Goal: Information Seeking & Learning: Learn about a topic

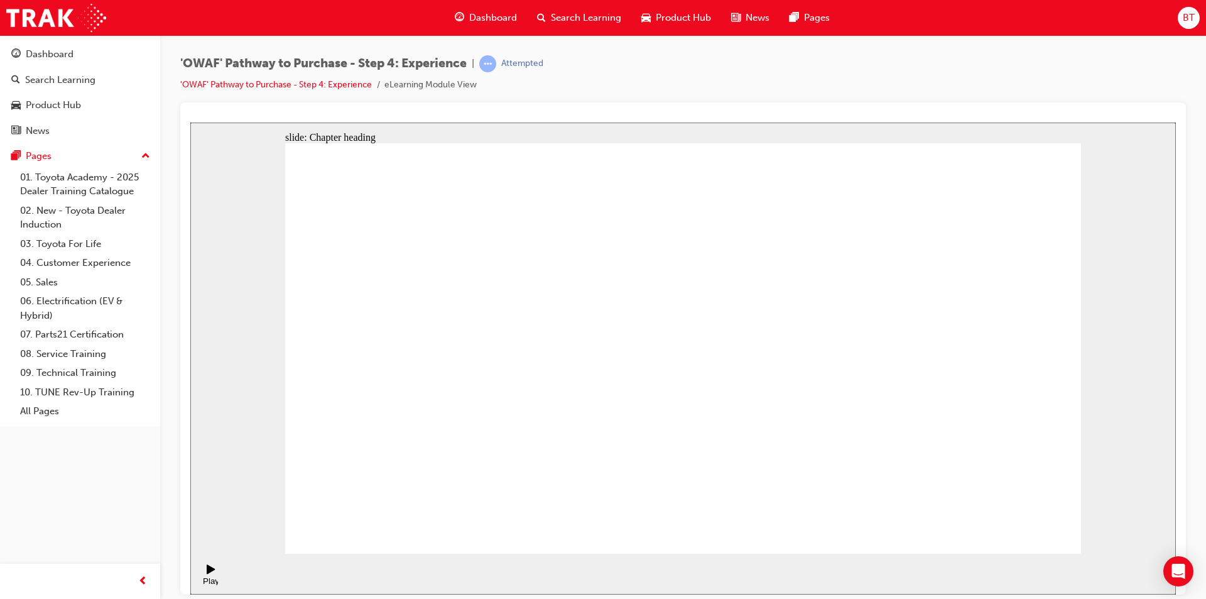
drag, startPoint x: 674, startPoint y: 100, endPoint x: 626, endPoint y: 77, distance: 52.8
click at [626, 77] on div "'OWAF' Pathway to Purchase - Step 4: Experience | Attempted 'OWAF' Pathway to P…" at bounding box center [683, 78] width 1006 height 47
drag, startPoint x: 861, startPoint y: 68, endPoint x: 760, endPoint y: 68, distance: 101.8
click at [760, 68] on div "'OWAF' Pathway to Purchase - Step 4: Experience | Attempted 'OWAF' Pathway to P…" at bounding box center [683, 78] width 1006 height 47
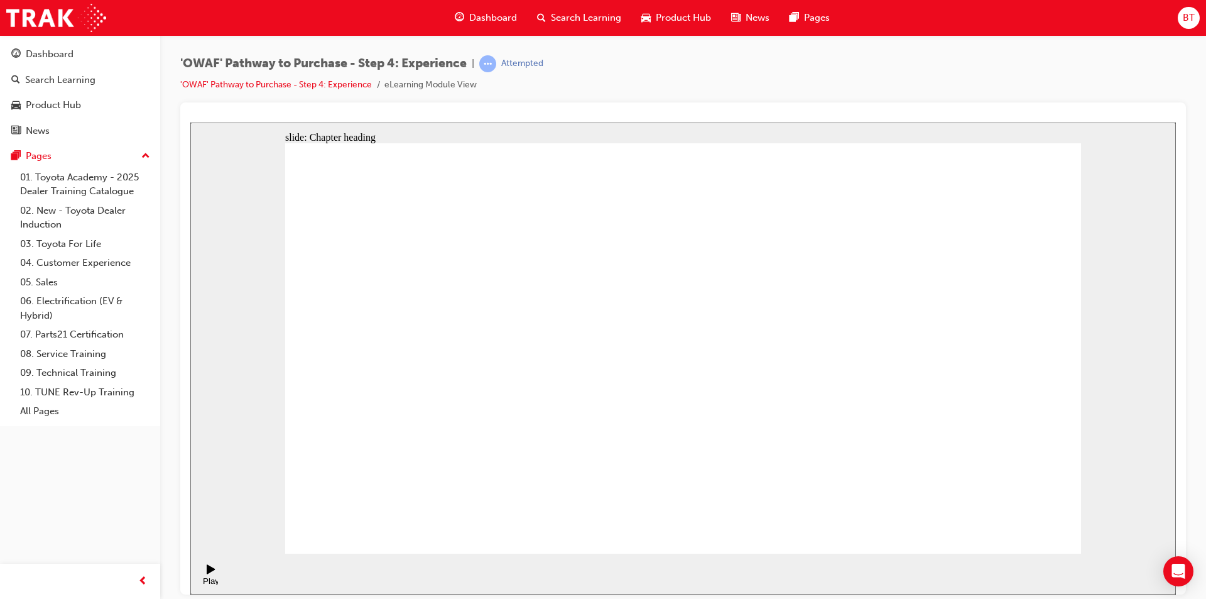
click at [686, 102] on div at bounding box center [683, 348] width 1006 height 492
click at [660, 91] on div "'OWAF' Pathway to Purchase - Step 4: Experience | Attempted 'OWAF' Pathway to P…" at bounding box center [683, 78] width 1006 height 47
drag, startPoint x: 763, startPoint y: 92, endPoint x: 734, endPoint y: 93, distance: 28.3
click at [734, 93] on div "'OWAF' Pathway to Purchase - Step 4: Experience | Attempted 'OWAF' Pathway to P…" at bounding box center [683, 78] width 1006 height 47
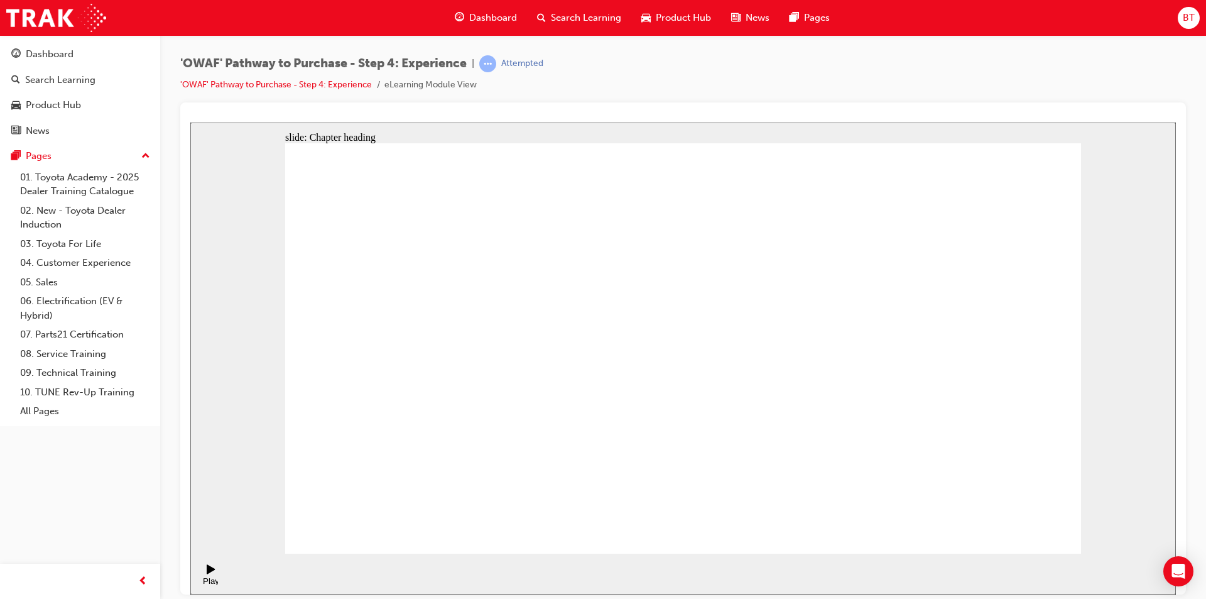
click at [734, 93] on div "'OWAF' Pathway to Purchase - Step 4: Experience | Attempted 'OWAF' Pathway to P…" at bounding box center [683, 78] width 1006 height 47
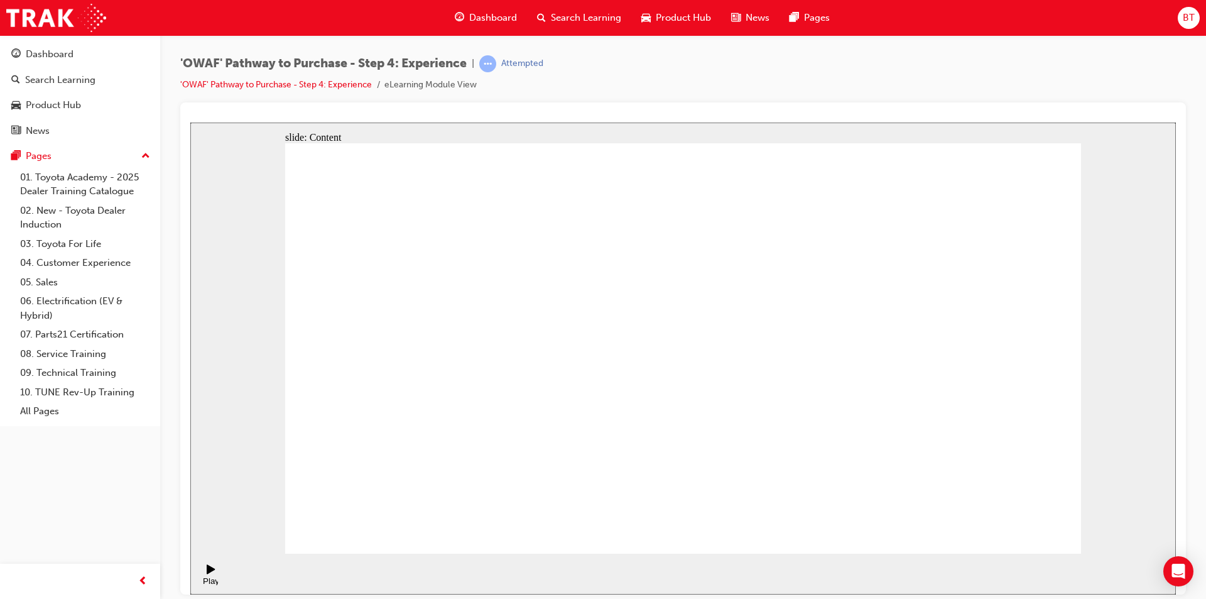
drag, startPoint x: 379, startPoint y: 447, endPoint x: 342, endPoint y: 437, distance: 39.2
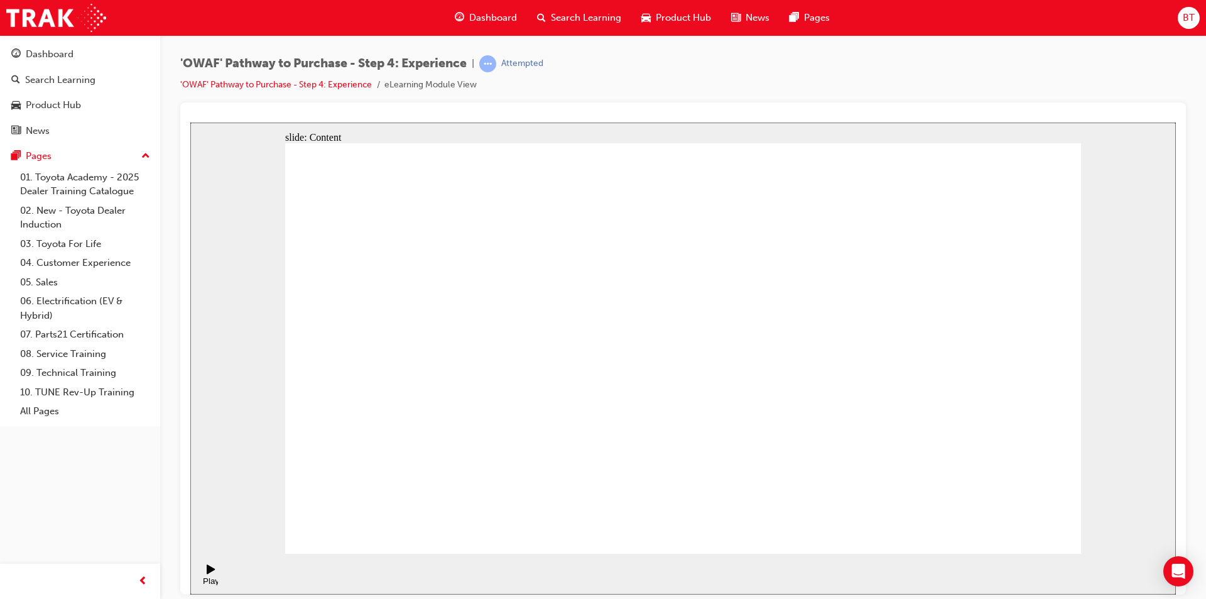
drag, startPoint x: 906, startPoint y: 176, endPoint x: 643, endPoint y: 158, distance: 263.8
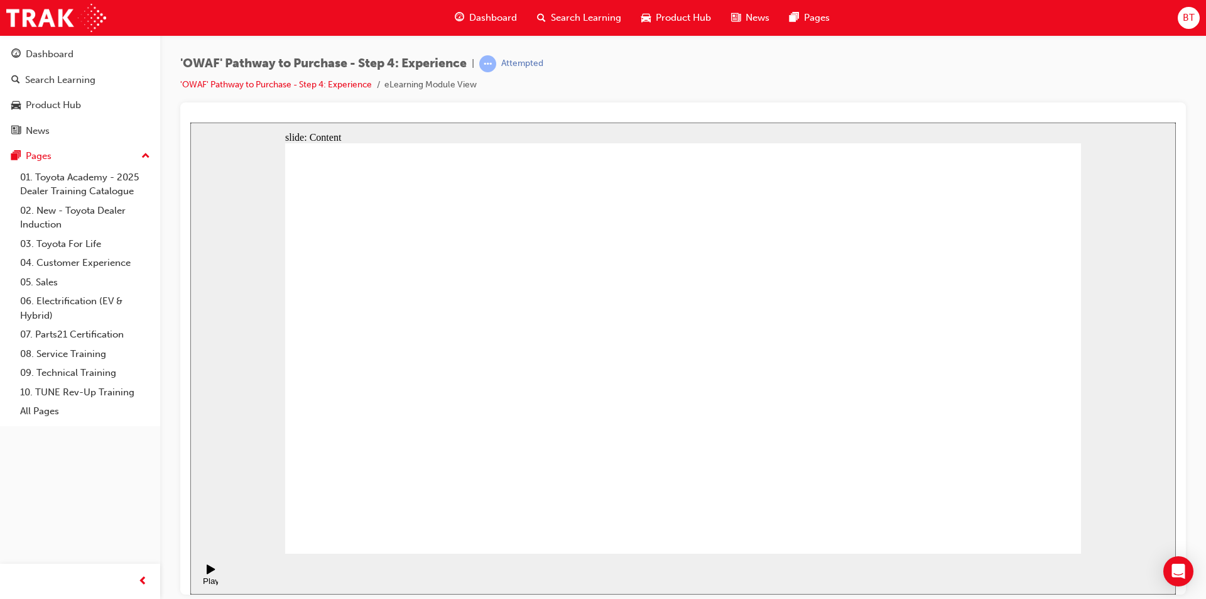
click at [729, 84] on div "'OWAF' Pathway to Purchase - Step 4: Experience | Attempted 'OWAF' Pathway to P…" at bounding box center [683, 78] width 1006 height 47
drag, startPoint x: 726, startPoint y: 123, endPoint x: 714, endPoint y: 142, distance: 22.0
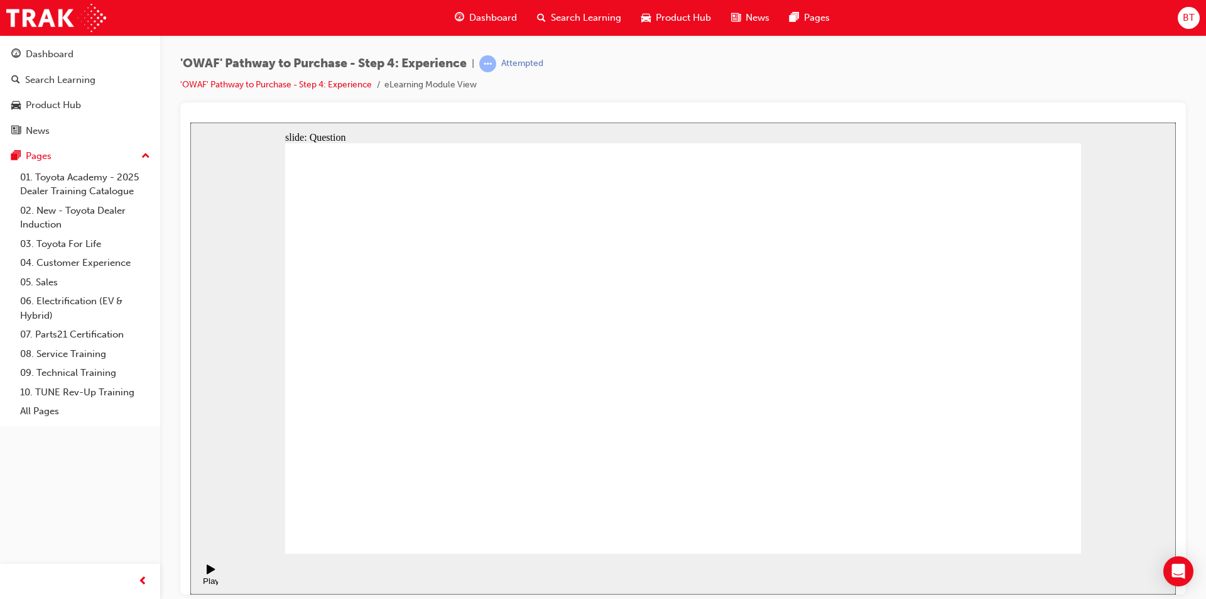
checkbox input "true"
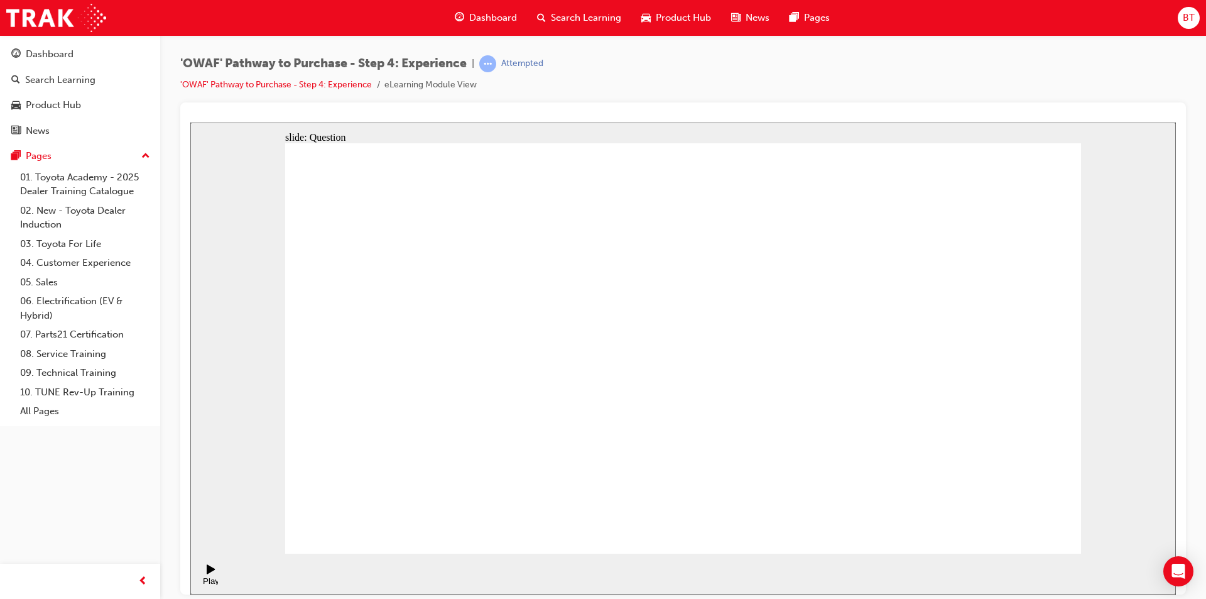
checkbox input "false"
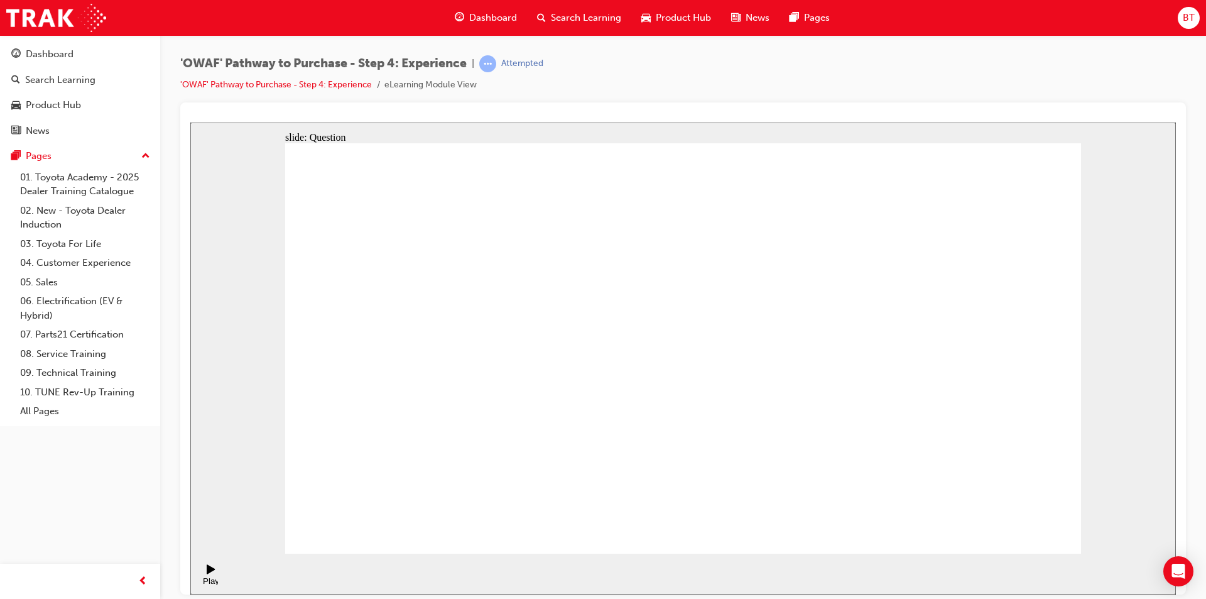
checkbox input "true"
drag, startPoint x: 972, startPoint y: 386, endPoint x: 466, endPoint y: 385, distance: 506.4
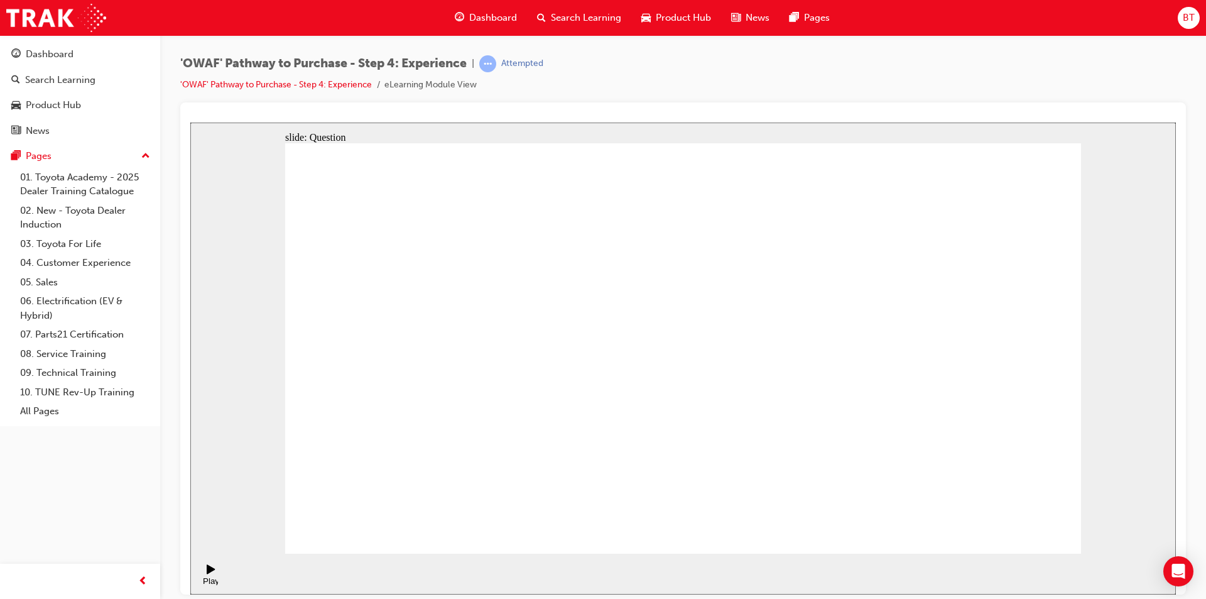
drag, startPoint x: 946, startPoint y: 402, endPoint x: 450, endPoint y: 387, distance: 495.3
drag, startPoint x: 951, startPoint y: 407, endPoint x: 462, endPoint y: 393, distance: 488.4
drag, startPoint x: 942, startPoint y: 393, endPoint x: 472, endPoint y: 366, distance: 470.8
drag, startPoint x: 981, startPoint y: 378, endPoint x: 712, endPoint y: 394, distance: 269.4
drag, startPoint x: 923, startPoint y: 396, endPoint x: 672, endPoint y: 388, distance: 251.4
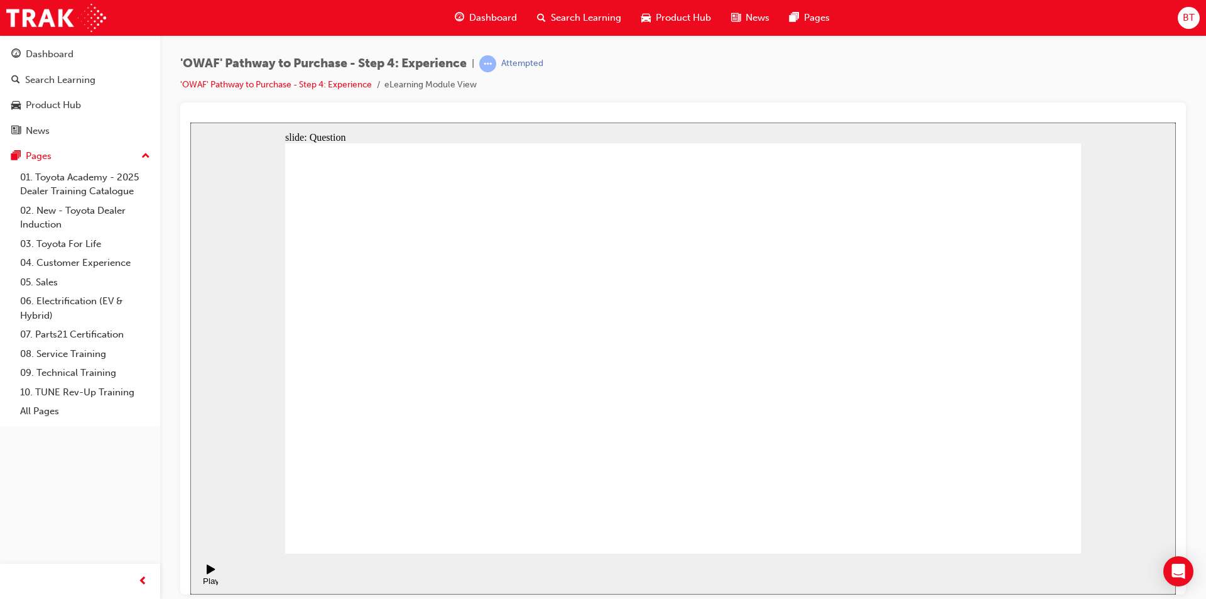
drag, startPoint x: 929, startPoint y: 412, endPoint x: 440, endPoint y: 399, distance: 489.0
drag, startPoint x: 946, startPoint y: 386, endPoint x: 735, endPoint y: 375, distance: 211.4
drag, startPoint x: 973, startPoint y: 379, endPoint x: 442, endPoint y: 381, distance: 530.3
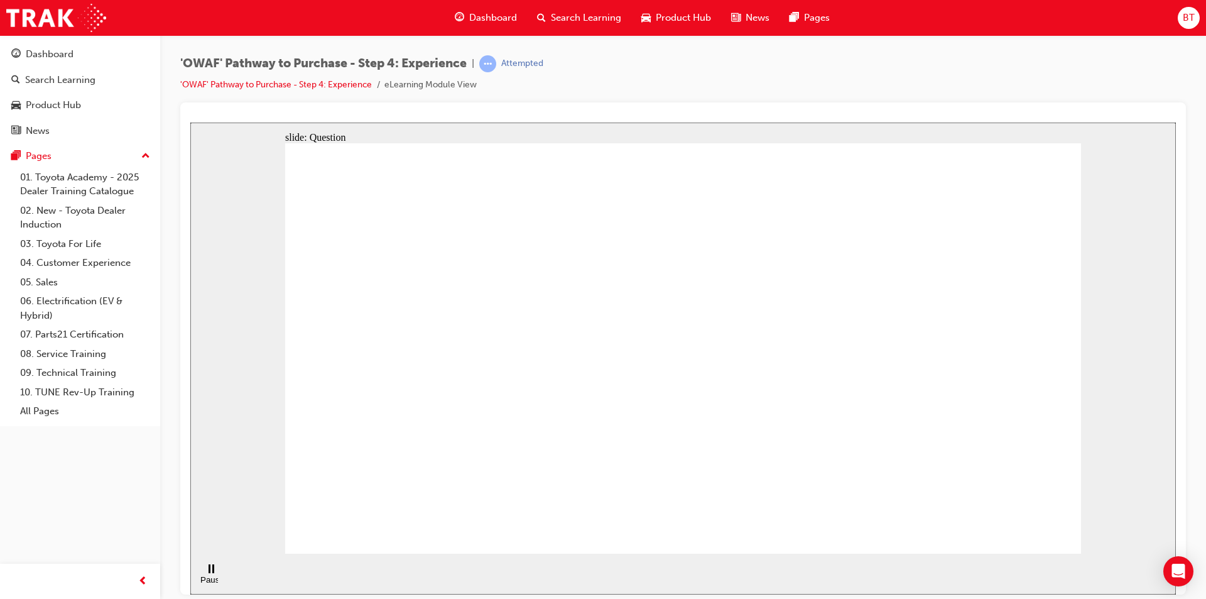
drag, startPoint x: 988, startPoint y: 417, endPoint x: 528, endPoint y: 370, distance: 462.3
drag, startPoint x: 922, startPoint y: 393, endPoint x: 743, endPoint y: 382, distance: 178.8
drag, startPoint x: 951, startPoint y: 400, endPoint x: 483, endPoint y: 368, distance: 469.2
drag, startPoint x: 930, startPoint y: 366, endPoint x: 701, endPoint y: 390, distance: 230.5
drag, startPoint x: 971, startPoint y: 394, endPoint x: 728, endPoint y: 373, distance: 244.7
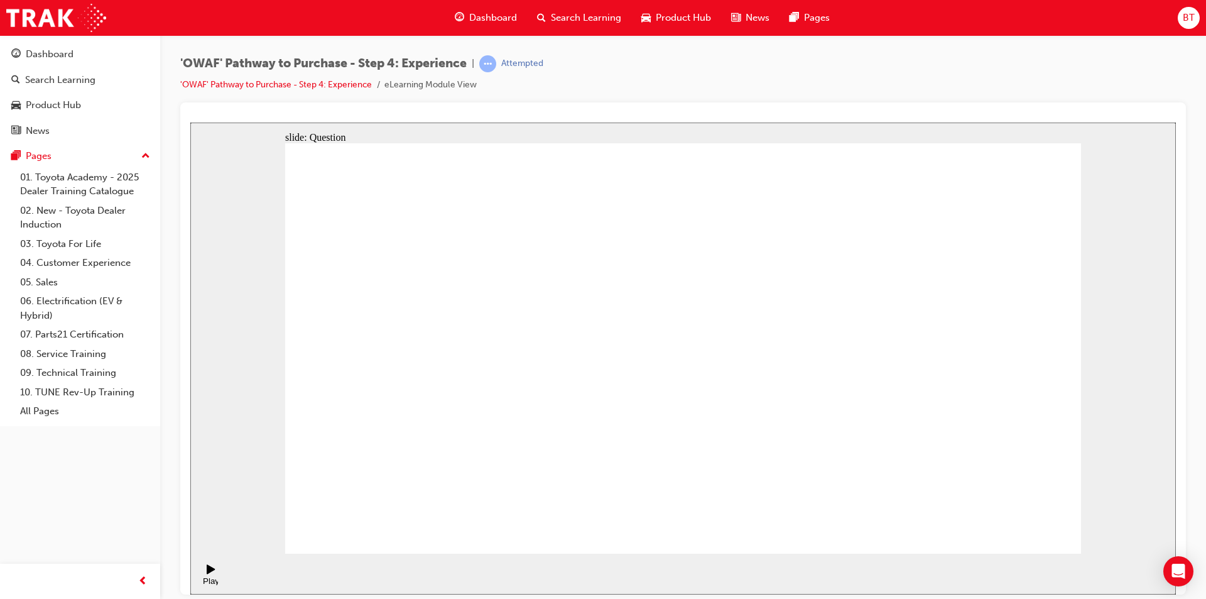
drag, startPoint x: 946, startPoint y: 372, endPoint x: 492, endPoint y: 385, distance: 454.4
drag, startPoint x: 959, startPoint y: 358, endPoint x: 709, endPoint y: 335, distance: 251.8
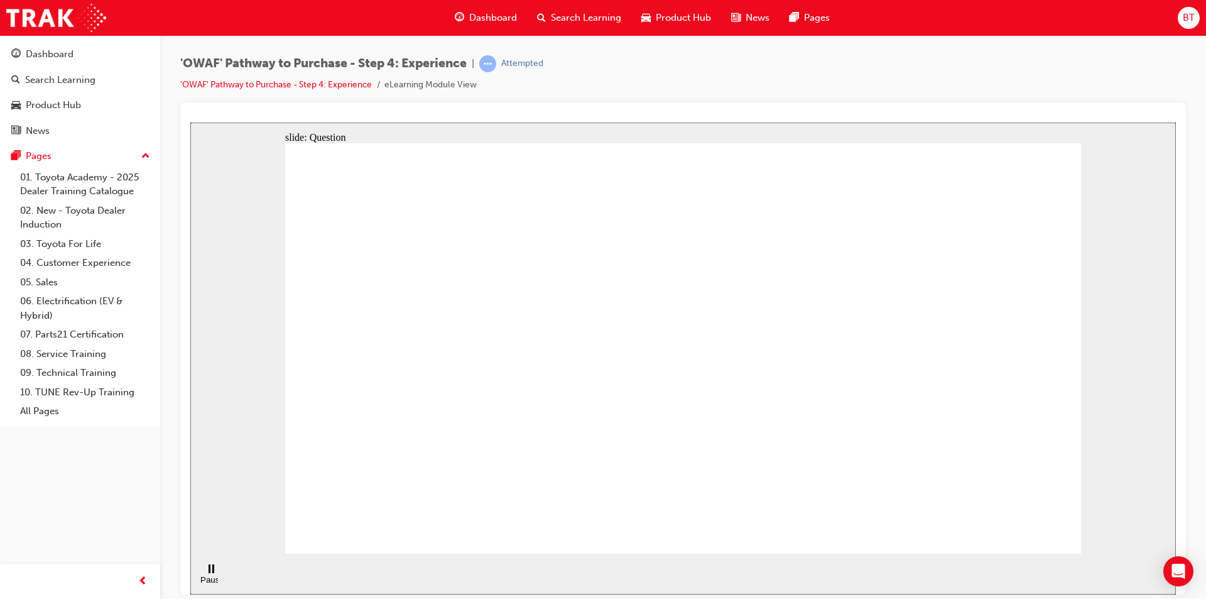
drag, startPoint x: 643, startPoint y: 229, endPoint x: 661, endPoint y: 325, distance: 97.8
drag, startPoint x: 761, startPoint y: 474, endPoint x: 684, endPoint y: 351, distance: 145.4
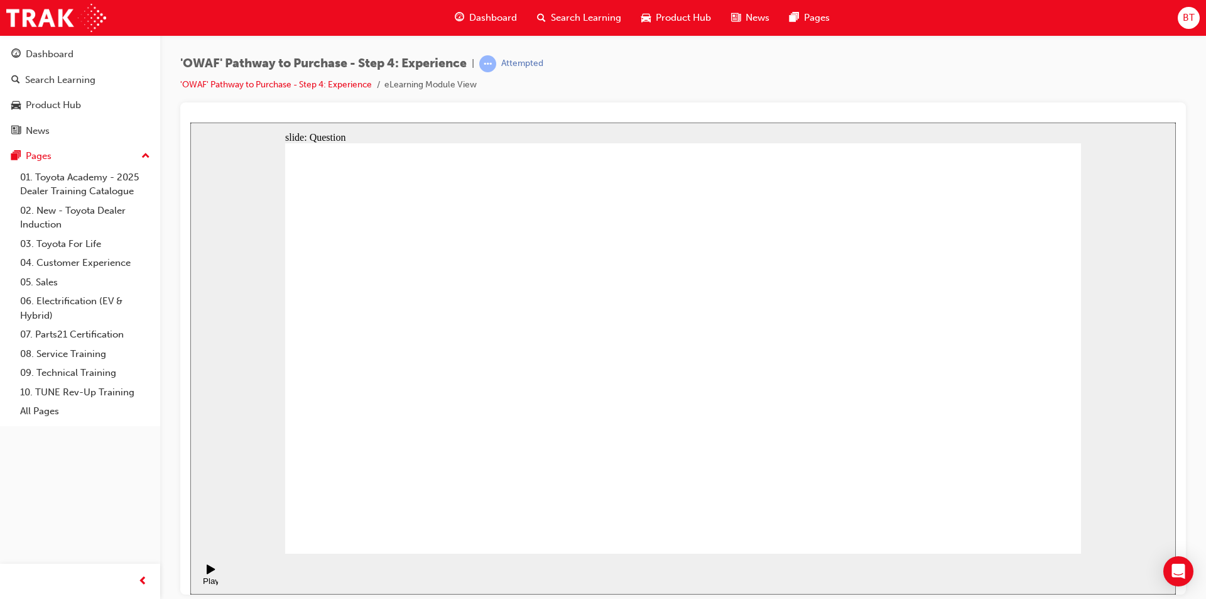
drag, startPoint x: 944, startPoint y: 469, endPoint x: 762, endPoint y: 347, distance: 219.2
drag, startPoint x: 800, startPoint y: 390, endPoint x: 832, endPoint y: 332, distance: 66.1
drag, startPoint x: 1022, startPoint y: 474, endPoint x: 934, endPoint y: 336, distance: 163.5
drag, startPoint x: 851, startPoint y: 444, endPoint x: 1026, endPoint y: 356, distance: 195.6
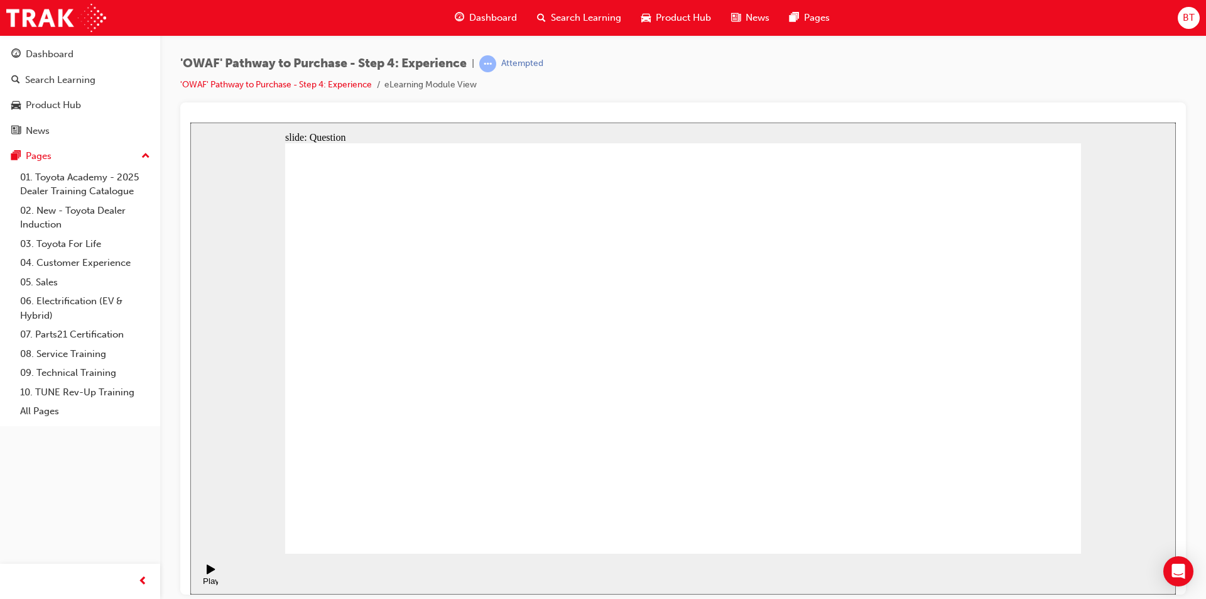
drag, startPoint x: 567, startPoint y: 476, endPoint x: 659, endPoint y: 307, distance: 193.2
drag, startPoint x: 717, startPoint y: 432, endPoint x: 919, endPoint y: 303, distance: 239.0
drag, startPoint x: 862, startPoint y: 481, endPoint x: 902, endPoint y: 332, distance: 154.2
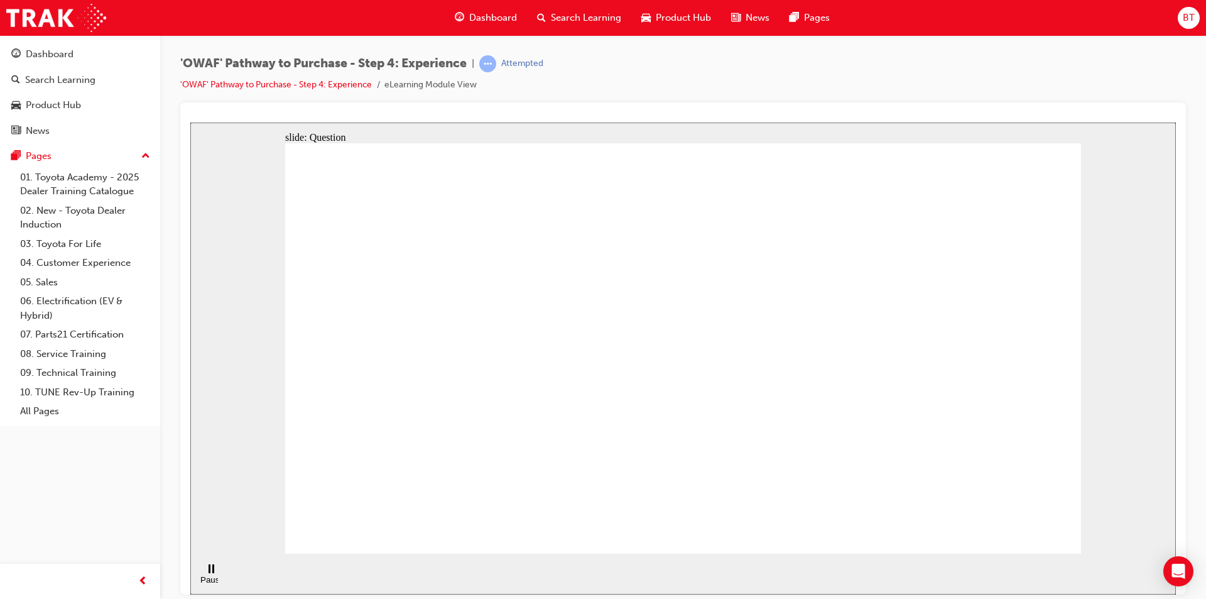
radio input "true"
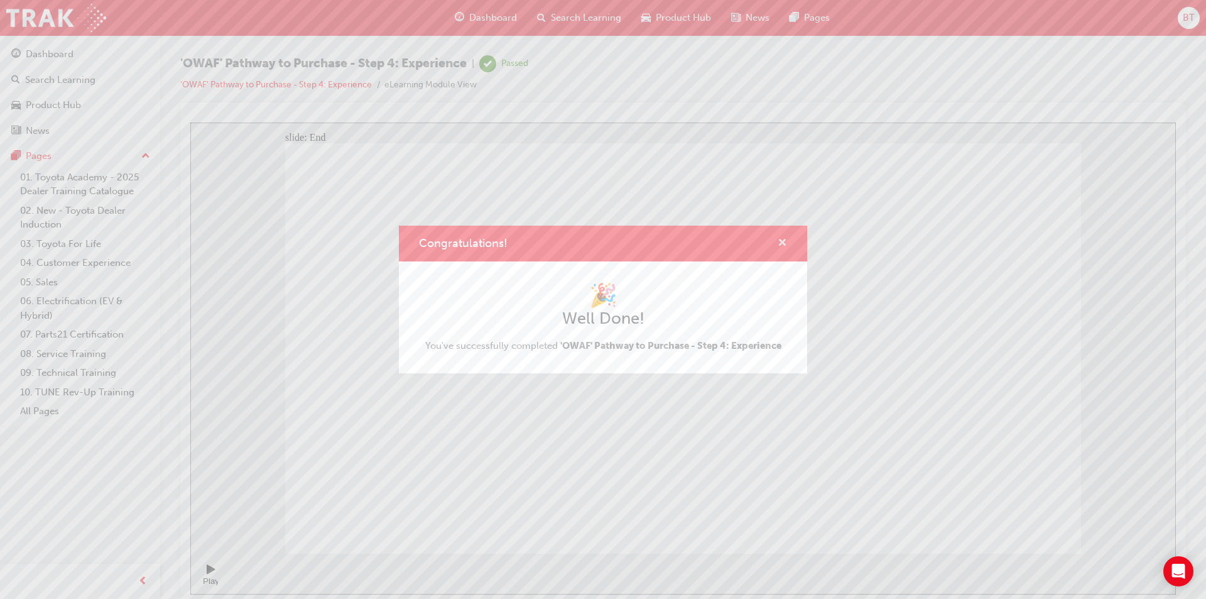
click at [782, 238] on span "cross-icon" at bounding box center [782, 243] width 9 height 11
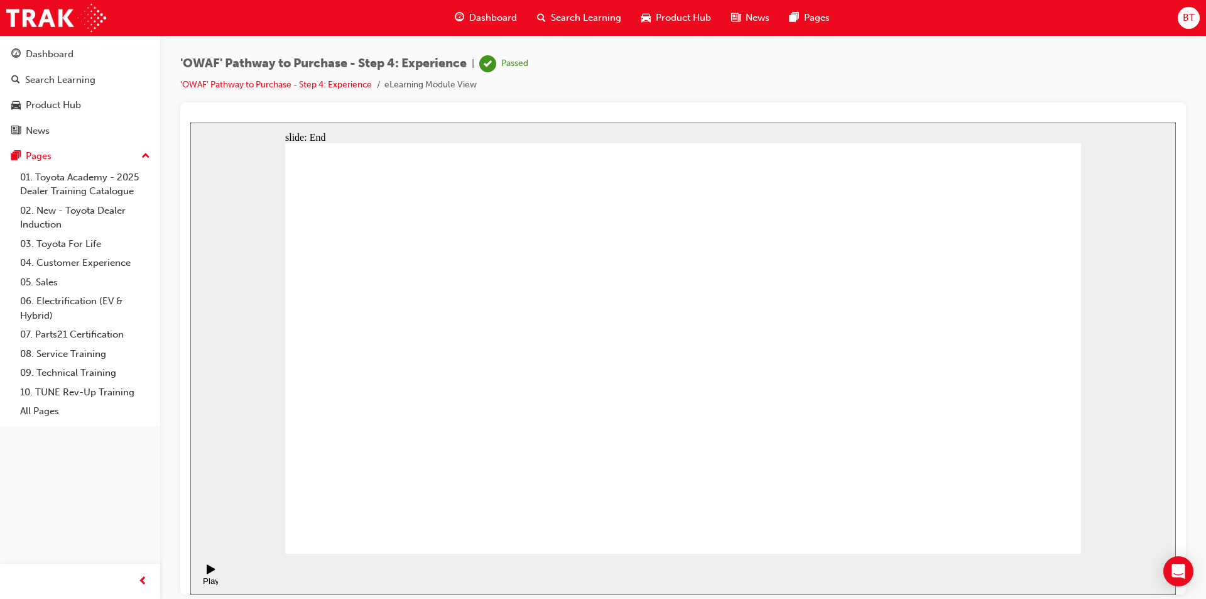
click at [483, 27] on div "Dashboard" at bounding box center [486, 18] width 82 height 26
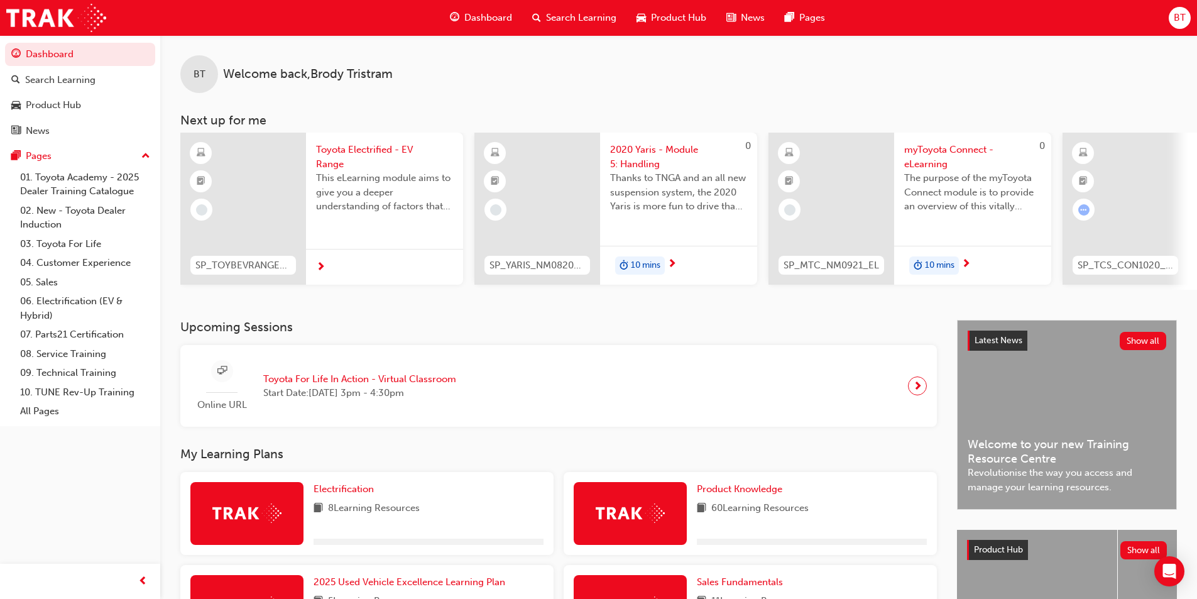
scroll to position [314, 0]
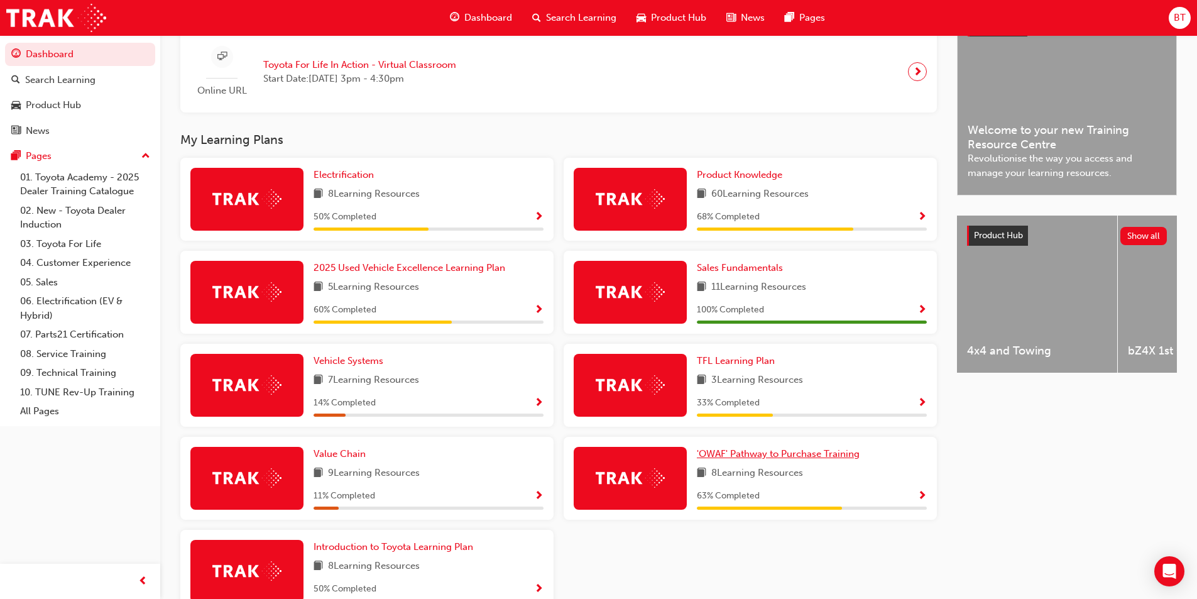
click at [738, 456] on span "'OWAF' Pathway to Purchase Training" at bounding box center [778, 453] width 163 height 11
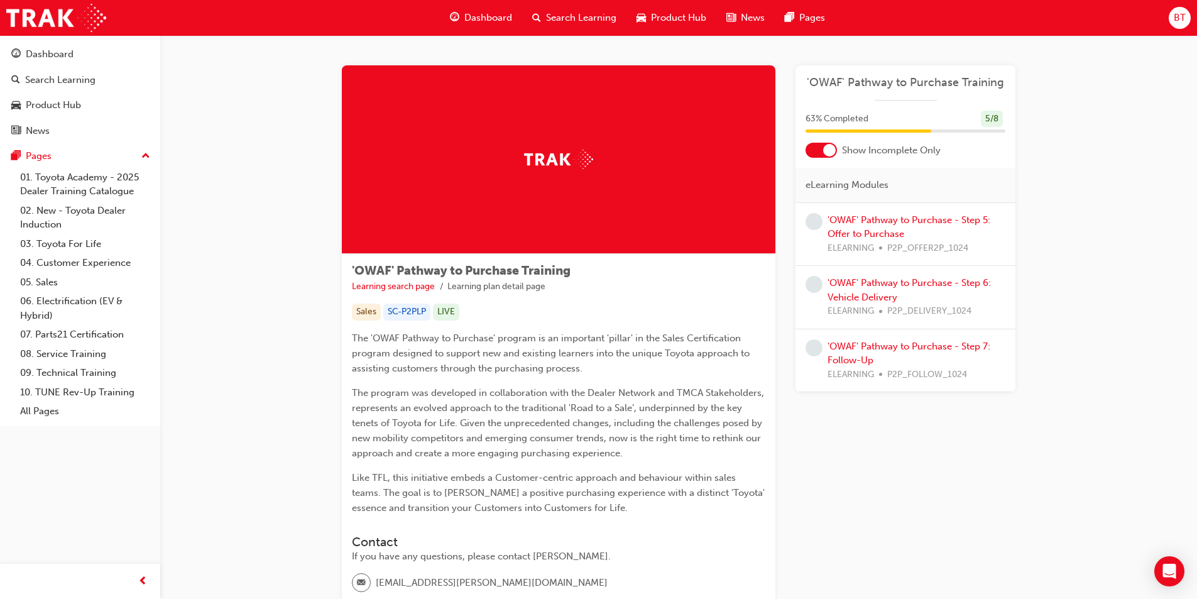
drag, startPoint x: 504, startPoint y: 394, endPoint x: 458, endPoint y: 383, distance: 47.2
click at [458, 383] on div "The 'OWAF Pathway to Purchase' program is an important 'pillar' in the Sales Ce…" at bounding box center [558, 422] width 413 height 185
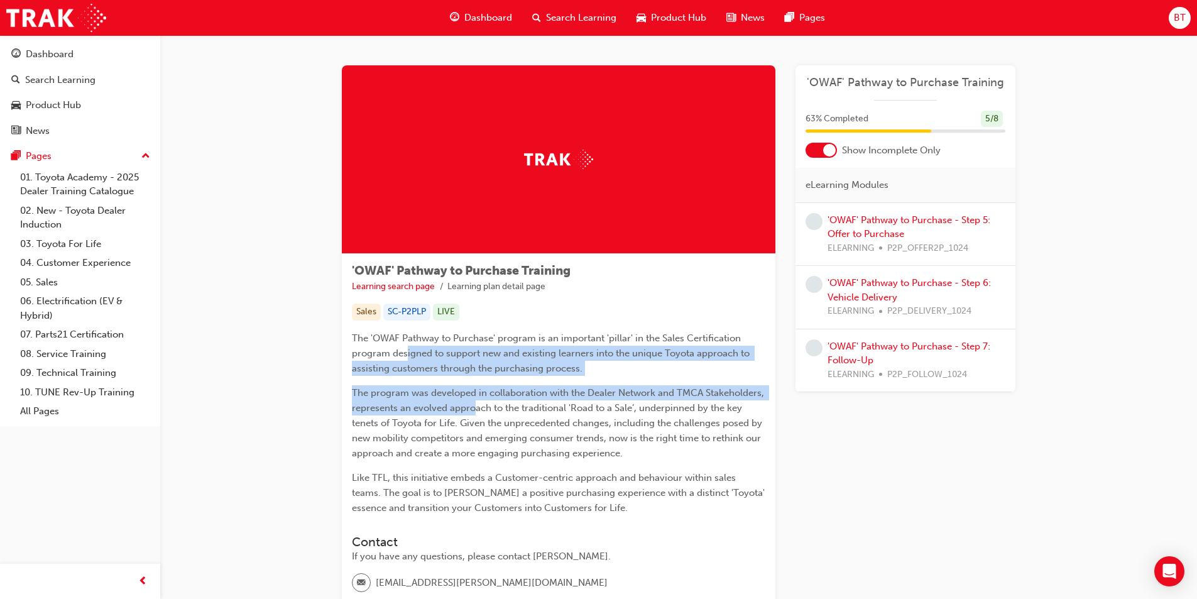
drag, startPoint x: 474, startPoint y: 412, endPoint x: 398, endPoint y: 364, distance: 90.3
click at [407, 357] on div "The 'OWAF Pathway to Purchase' program is an important 'pillar' in the Sales Ce…" at bounding box center [558, 422] width 413 height 185
click at [393, 373] on span "The 'OWAF Pathway to Purchase' program is an important 'pillar' in the Sales Ce…" at bounding box center [552, 352] width 400 height 41
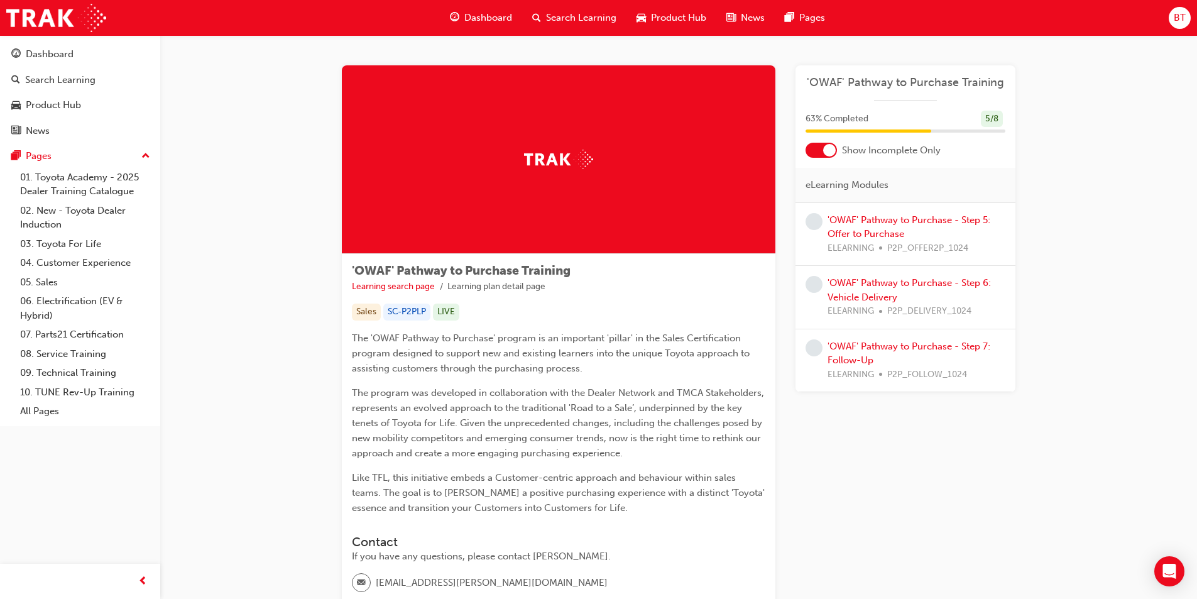
click at [410, 387] on span "The program was developed in collaboration with the Dealer Network and TMCA Sta…" at bounding box center [559, 423] width 415 height 72
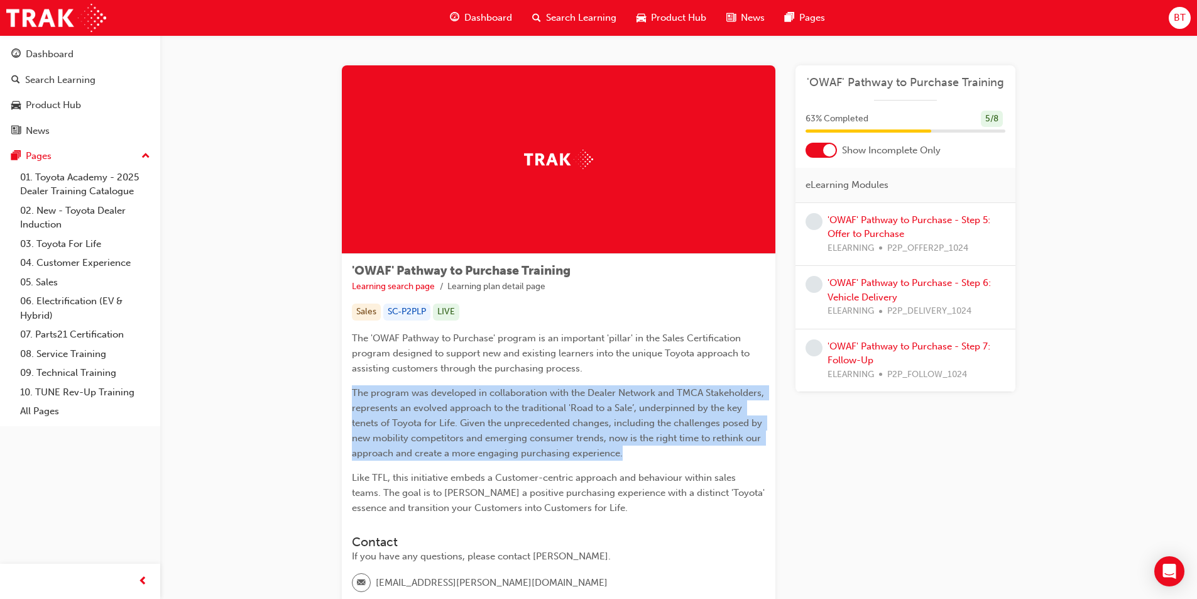
click at [410, 387] on span "The program was developed in collaboration with the Dealer Network and TMCA Sta…" at bounding box center [559, 423] width 415 height 72
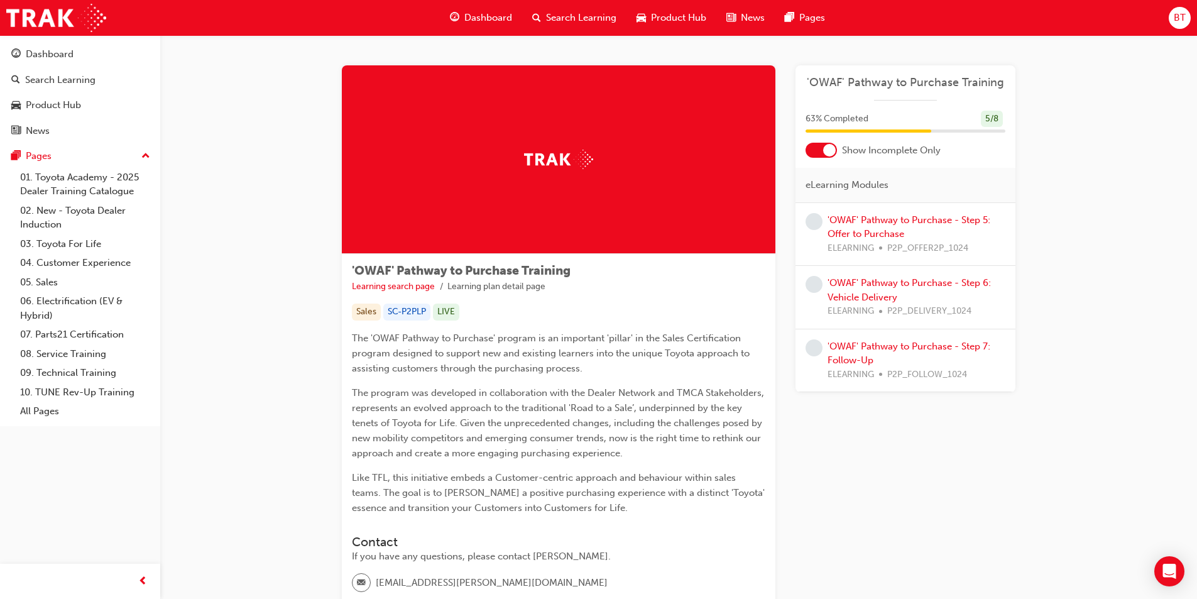
click at [423, 373] on span "The 'OWAF Pathway to Purchase' program is an important 'pillar' in the Sales Ce…" at bounding box center [552, 352] width 400 height 41
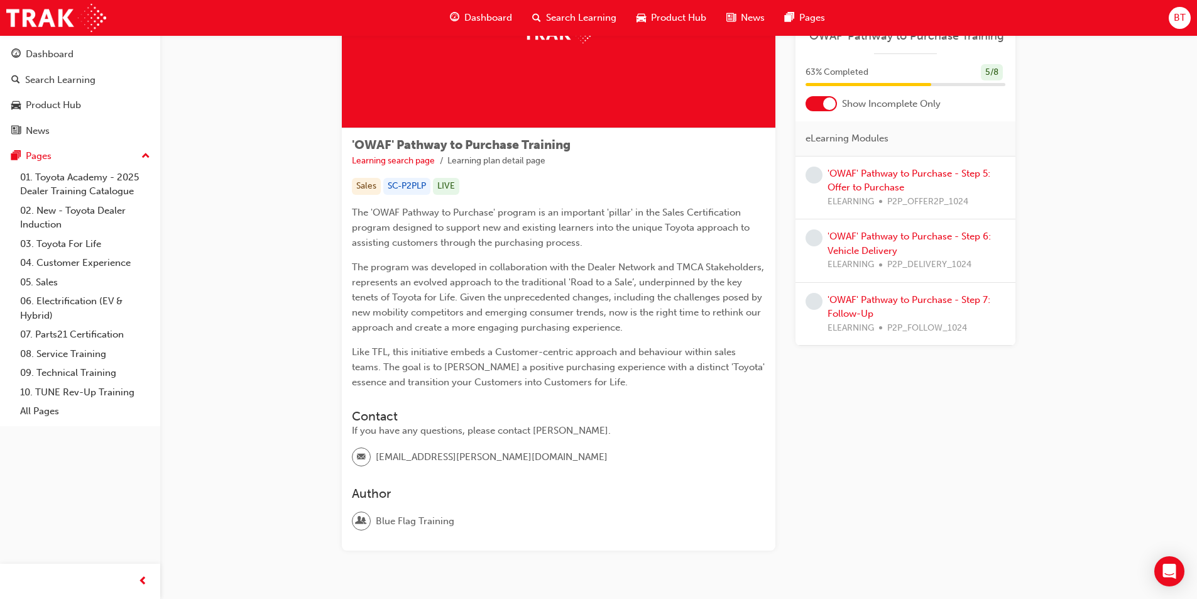
drag, startPoint x: 557, startPoint y: 312, endPoint x: 540, endPoint y: 310, distance: 17.1
click at [540, 310] on span "The program was developed in collaboration with the Dealer Network and TMCA Sta…" at bounding box center [559, 297] width 415 height 72
click at [542, 310] on span "The program was developed in collaboration with the Dealer Network and TMCA Sta…" at bounding box center [559, 297] width 415 height 72
click at [541, 289] on p "The program was developed in collaboration with the Dealer Network and TMCA Sta…" at bounding box center [558, 296] width 413 height 75
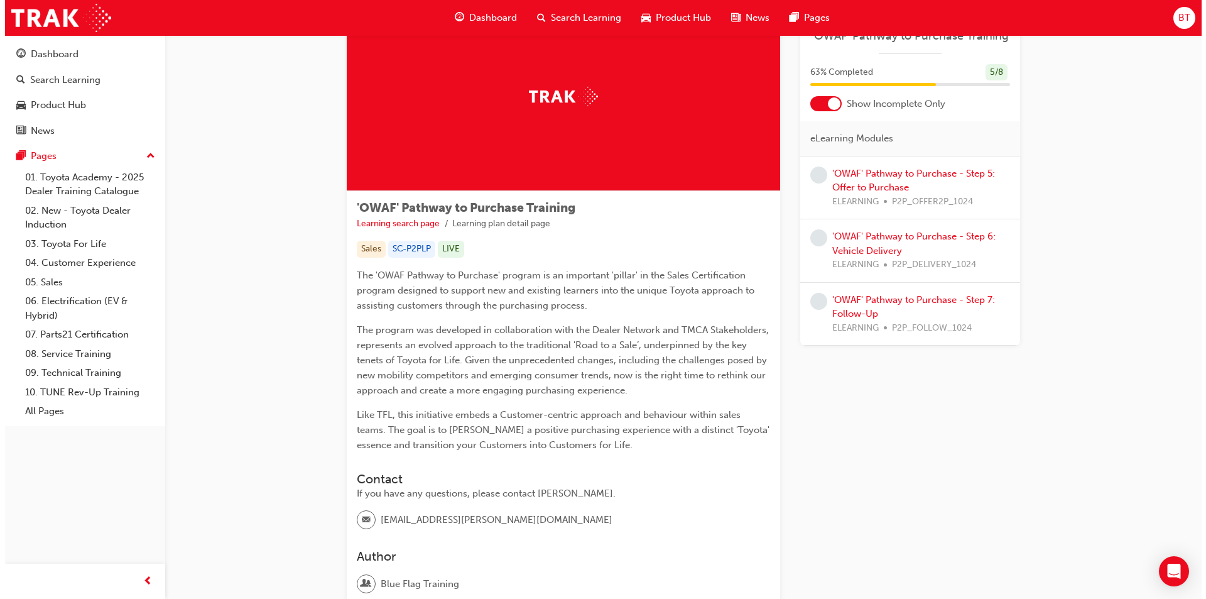
scroll to position [0, 0]
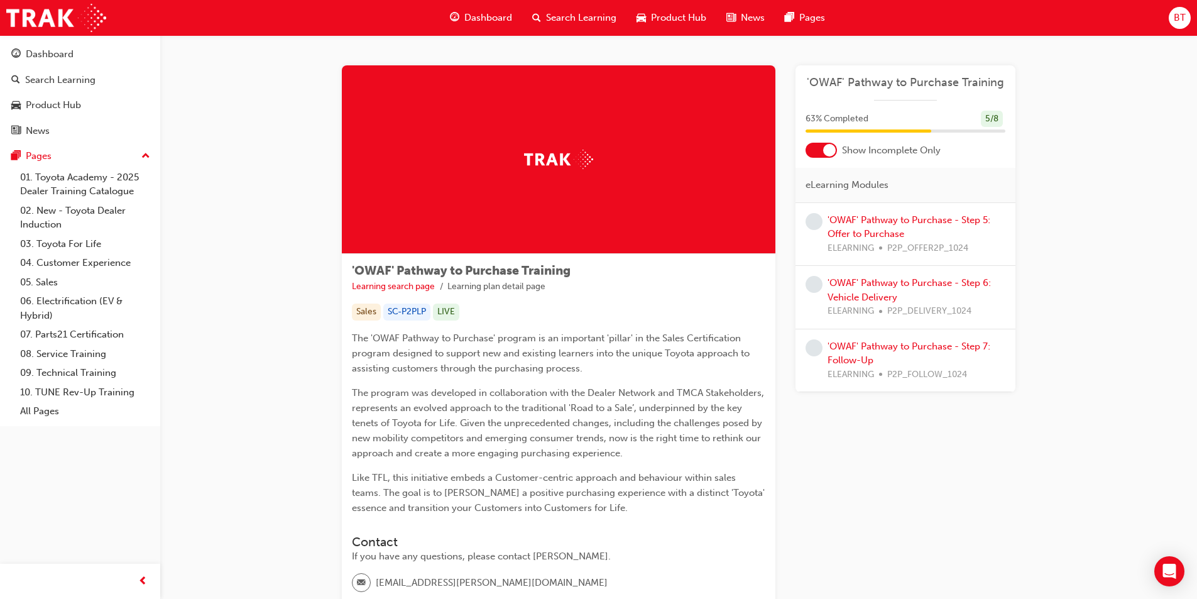
click at [866, 226] on div "'OWAF' Pathway to Purchase - Step 5: Offer to Purchase ELEARNING P2P_OFFER2P_10…" at bounding box center [916, 234] width 178 height 43
click at [872, 222] on link "'OWAF' Pathway to Purchase - Step 5: Offer to Purchase" at bounding box center [908, 227] width 163 height 26
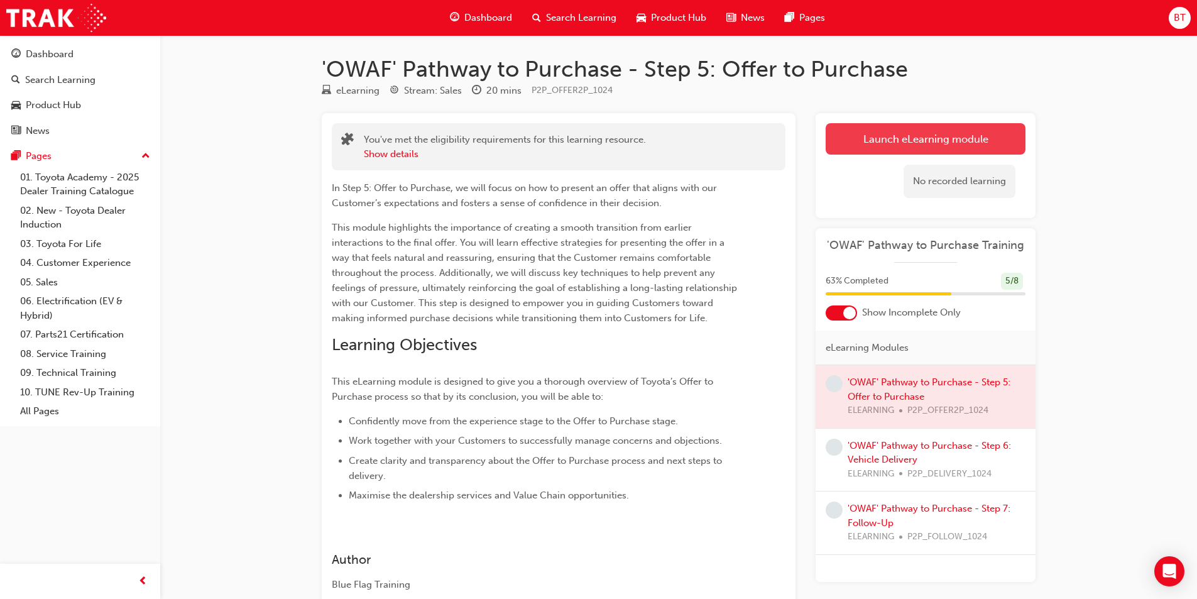
click at [869, 144] on link "Launch eLearning module" at bounding box center [926, 138] width 200 height 31
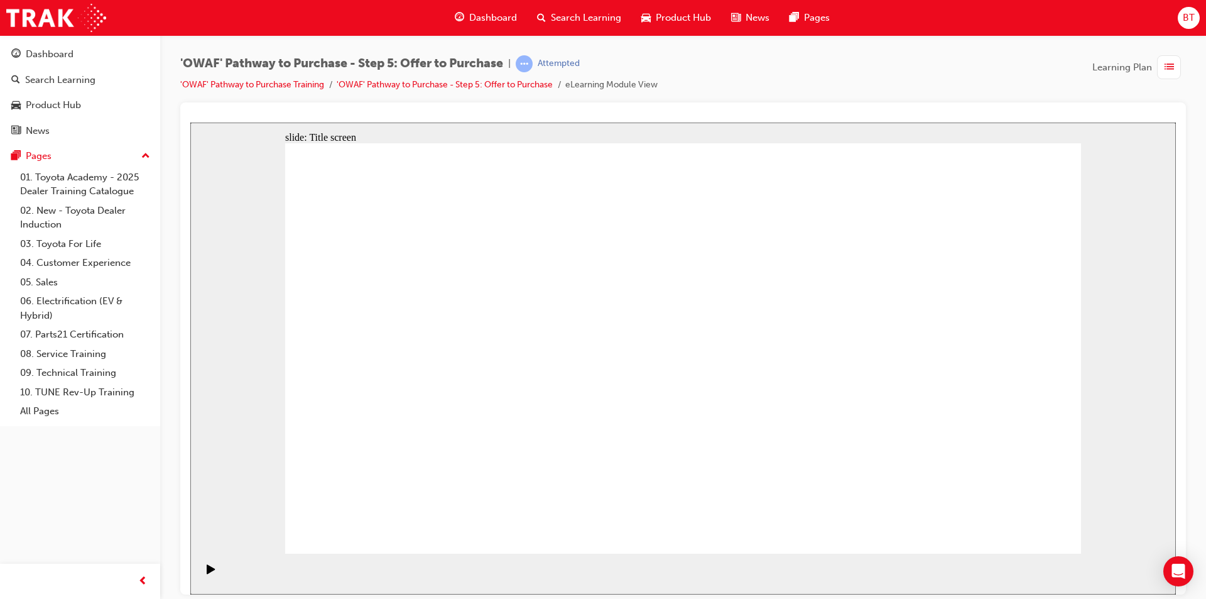
drag, startPoint x: 841, startPoint y: 565, endPoint x: 801, endPoint y: 502, distance: 74.8
drag, startPoint x: 809, startPoint y: 473, endPoint x: 675, endPoint y: 433, distance: 139.1
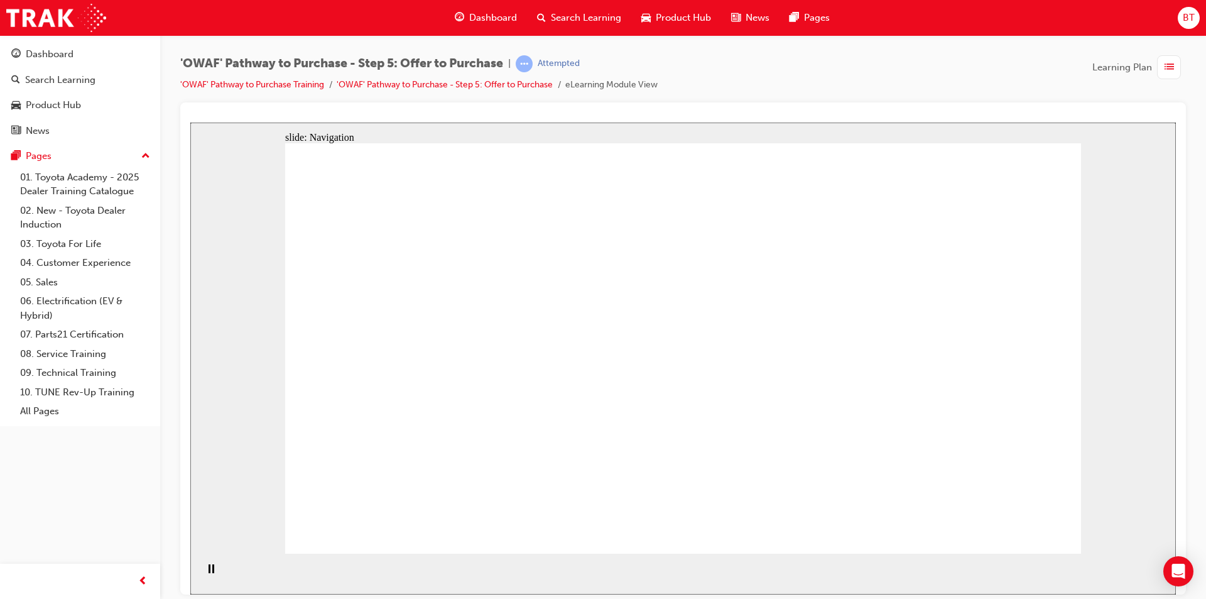
drag, startPoint x: 623, startPoint y: 420, endPoint x: 675, endPoint y: 423, distance: 52.9
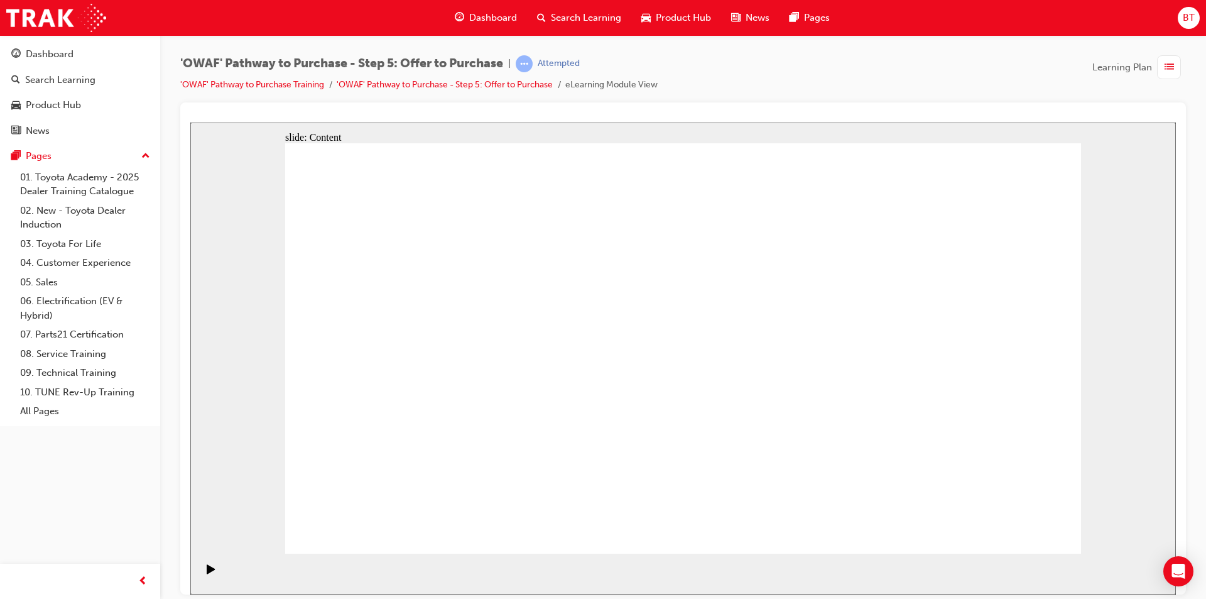
drag, startPoint x: 564, startPoint y: 252, endPoint x: 670, endPoint y: 366, distance: 156.0
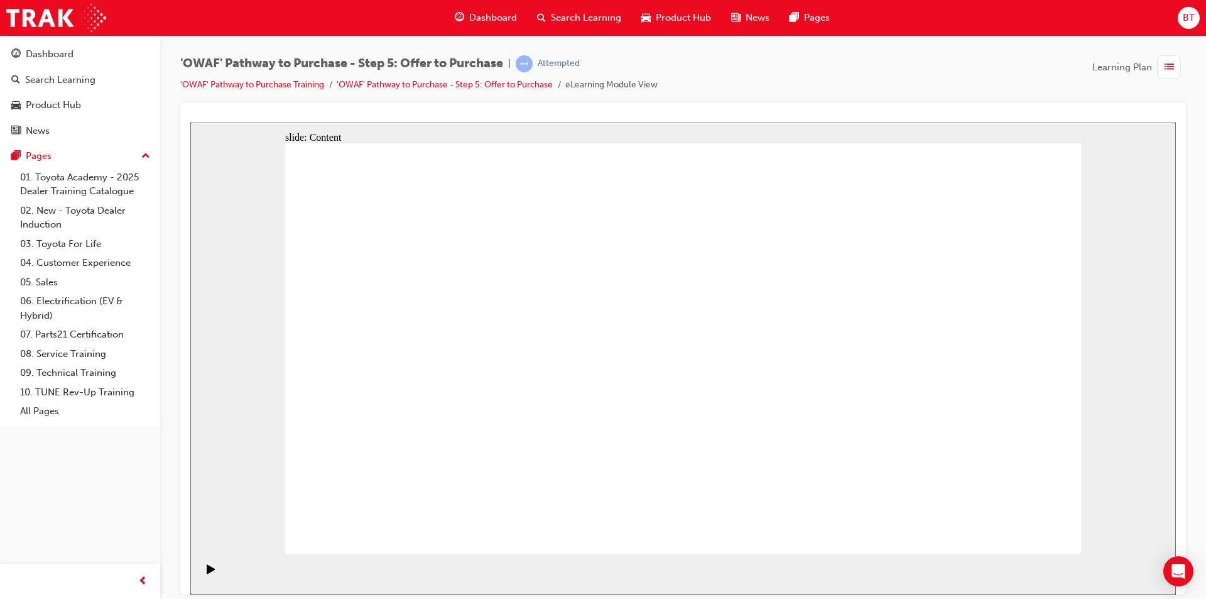
drag, startPoint x: 1017, startPoint y: 521, endPoint x: 713, endPoint y: 209, distance: 435.9
drag, startPoint x: 780, startPoint y: 126, endPoint x: 757, endPoint y: 180, distance: 58.8
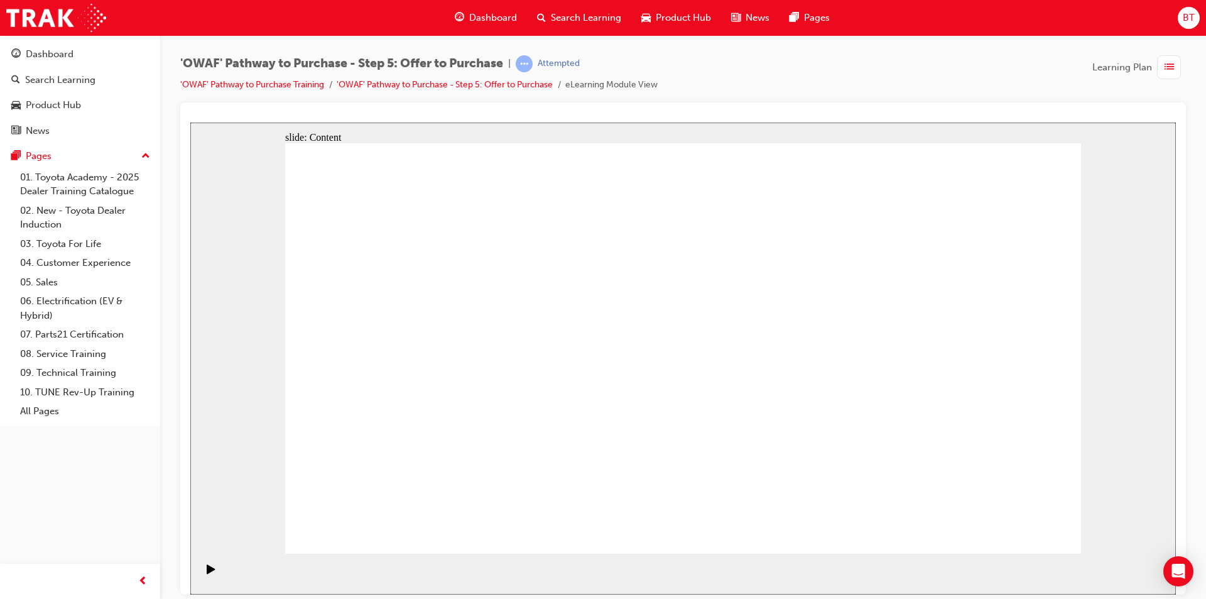
drag, startPoint x: 762, startPoint y: 374, endPoint x: 779, endPoint y: 378, distance: 17.5
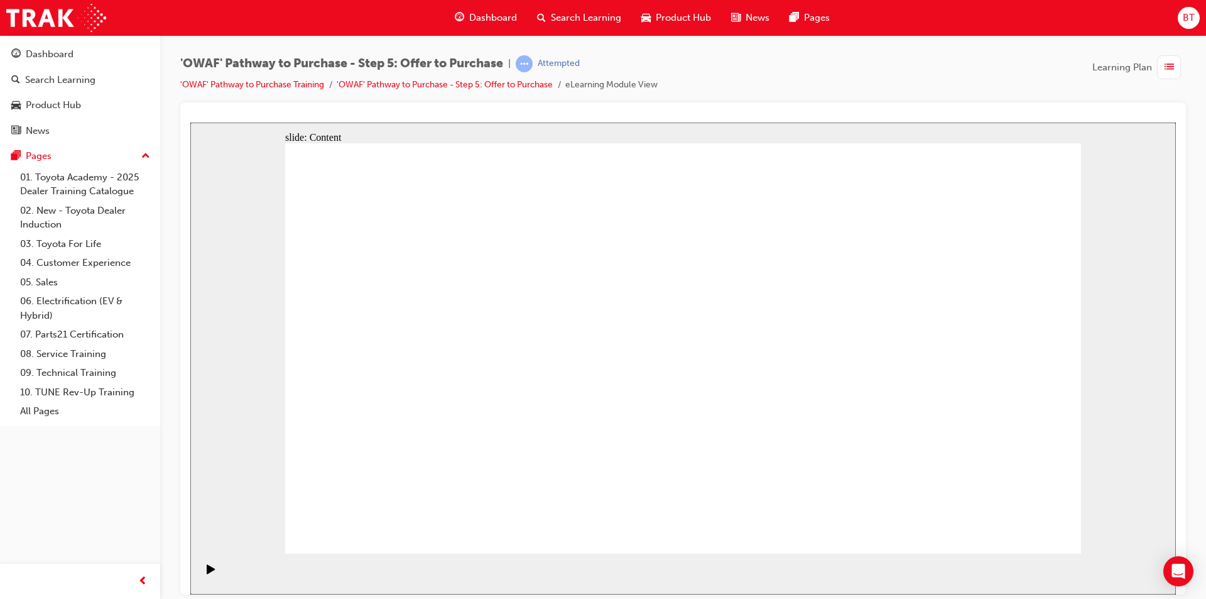
drag, startPoint x: 521, startPoint y: 285, endPoint x: 494, endPoint y: 293, distance: 28.0
